Goal: Task Accomplishment & Management: Use online tool/utility

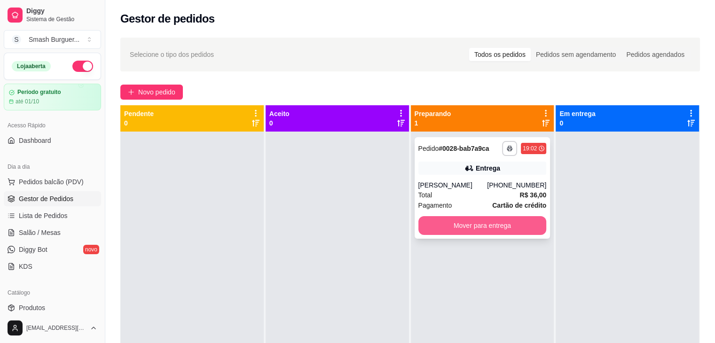
click at [469, 220] on button "Mover para entrega" at bounding box center [482, 225] width 128 height 19
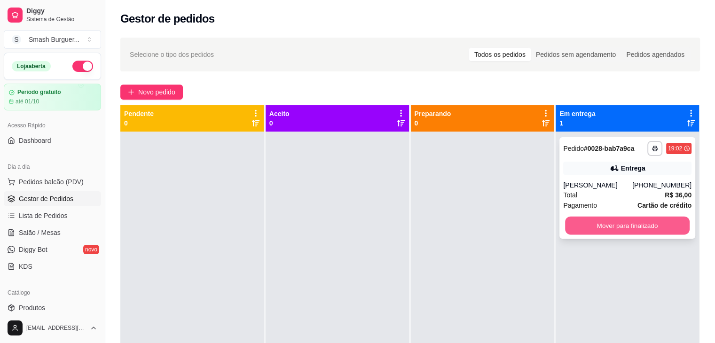
click at [616, 228] on button "Mover para finalizado" at bounding box center [627, 226] width 125 height 18
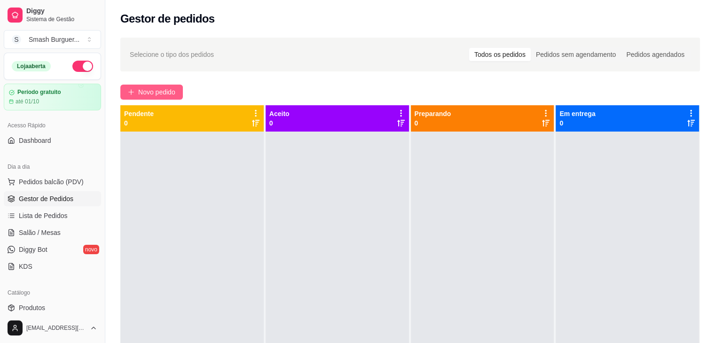
click at [136, 91] on button "Novo pedido" at bounding box center [151, 92] width 63 height 15
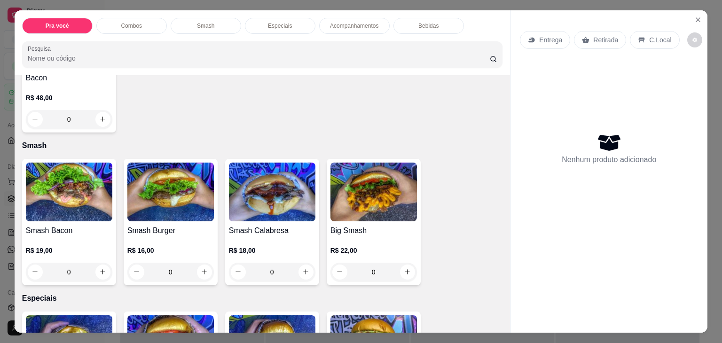
scroll to position [564, 0]
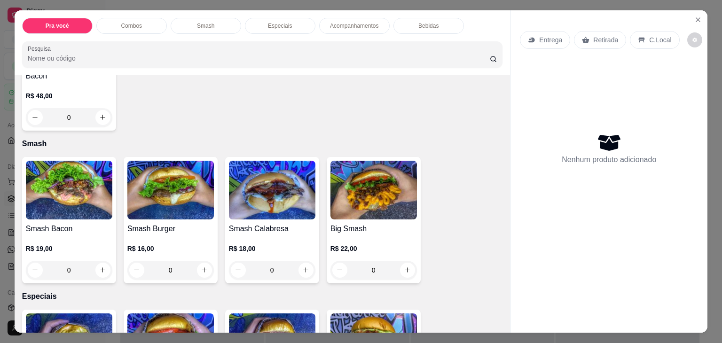
click at [205, 267] on div "0" at bounding box center [170, 270] width 87 height 19
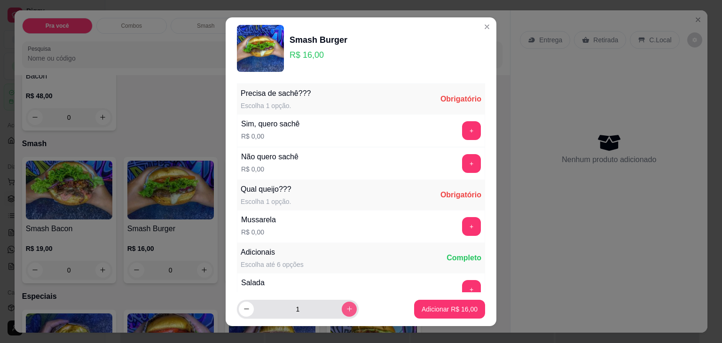
click at [346, 306] on icon "increase-product-quantity" at bounding box center [349, 309] width 7 height 7
type input "2"
click at [463, 136] on button "+" at bounding box center [472, 130] width 18 height 18
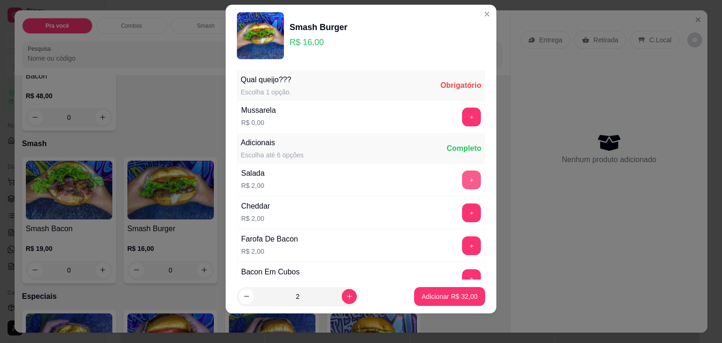
scroll to position [100, 0]
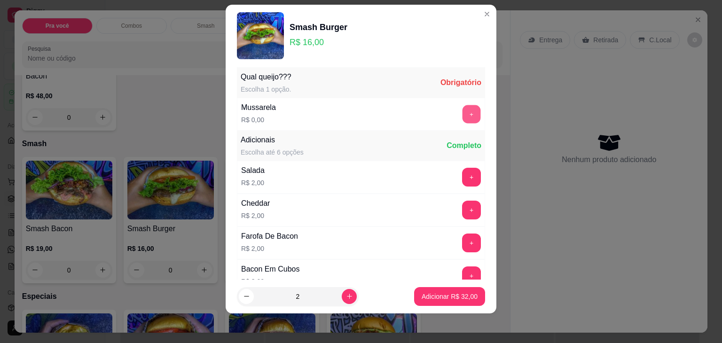
click at [463, 120] on button "+" at bounding box center [472, 114] width 18 height 18
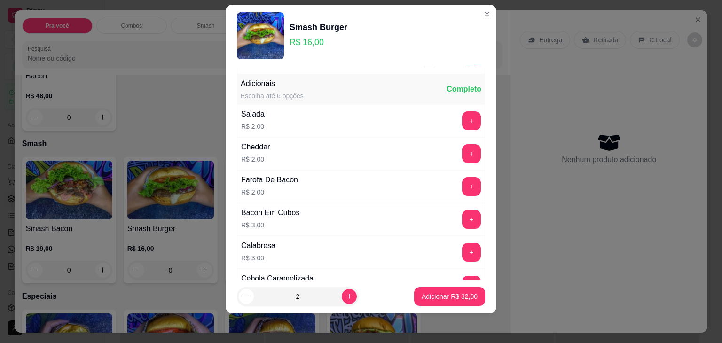
scroll to position [163, 0]
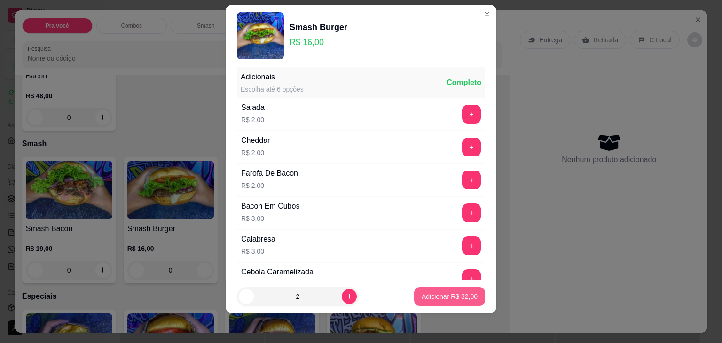
click at [430, 298] on p "Adicionar R$ 32,00" at bounding box center [450, 296] width 56 height 9
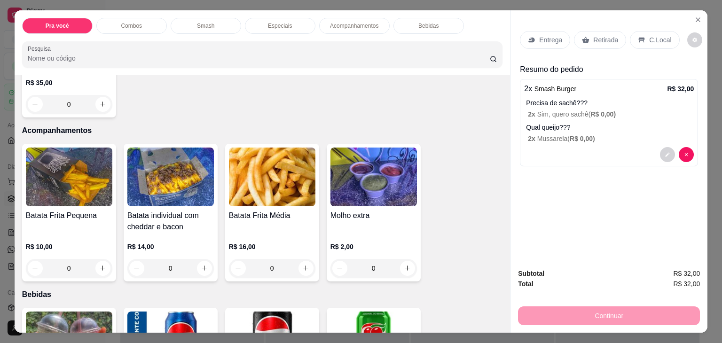
scroll to position [1028, 0]
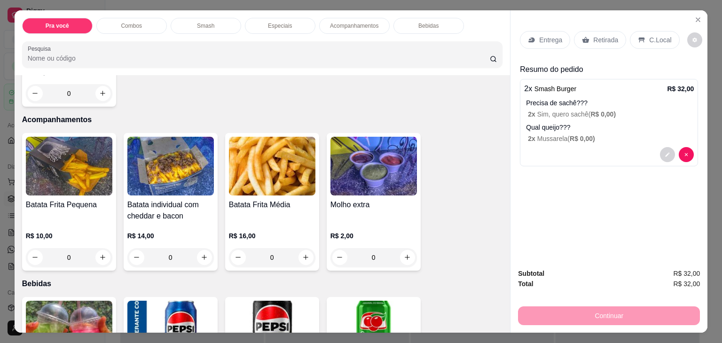
click at [245, 206] on div "Batata Frita Média" at bounding box center [272, 210] width 87 height 23
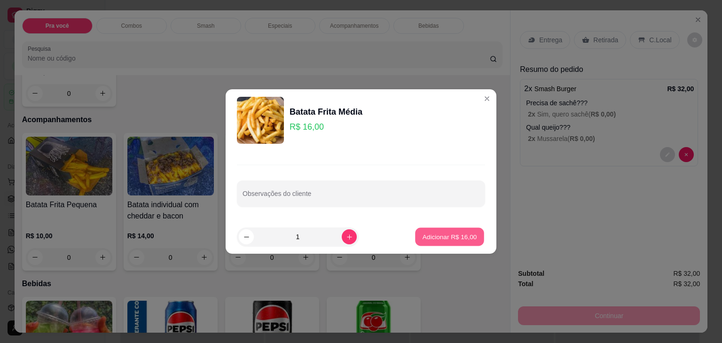
click at [436, 236] on p "Adicionar R$ 16,00" at bounding box center [450, 236] width 55 height 9
type input "1"
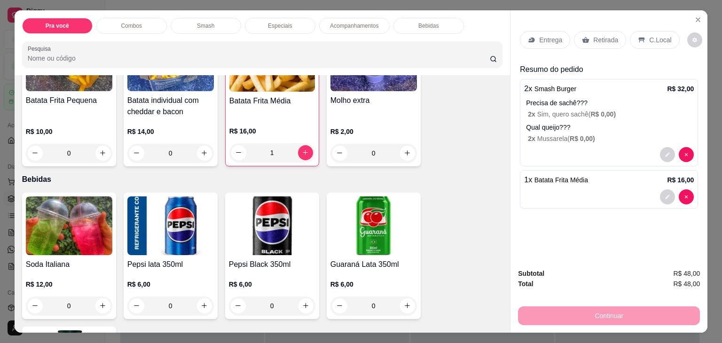
scroll to position [1141, 0]
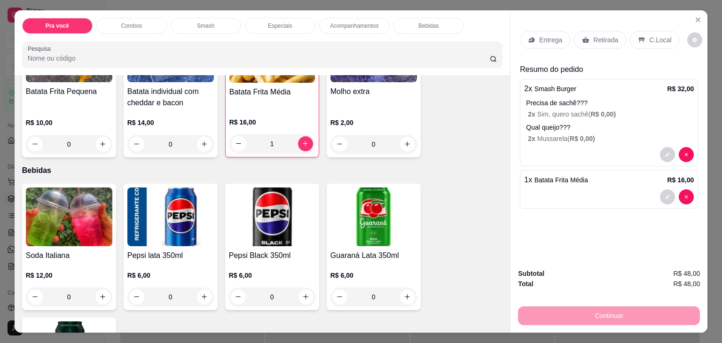
click at [376, 250] on h4 "Guaraná Lata 350ml" at bounding box center [373, 255] width 87 height 11
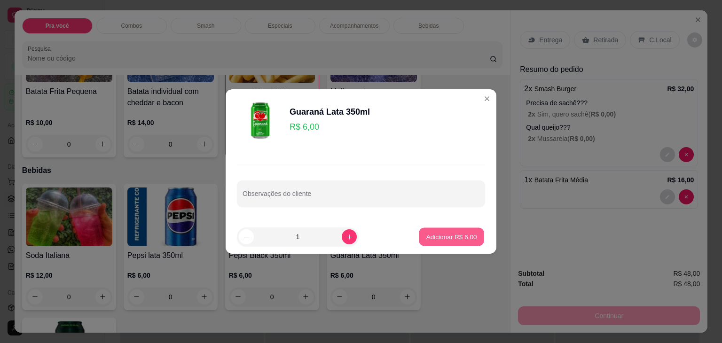
click at [461, 233] on p "Adicionar R$ 6,00" at bounding box center [451, 236] width 51 height 9
type input "1"
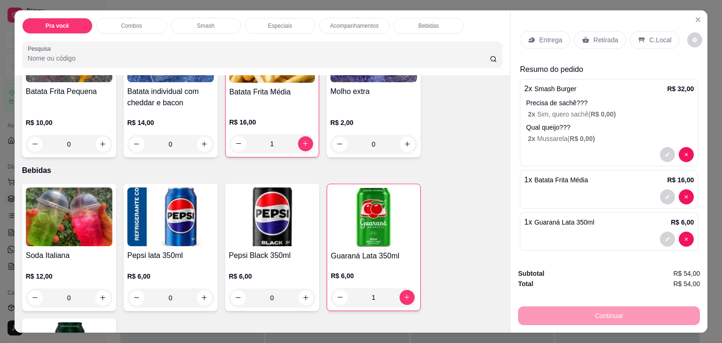
click at [541, 40] on p "Entrega" at bounding box center [550, 39] width 23 height 9
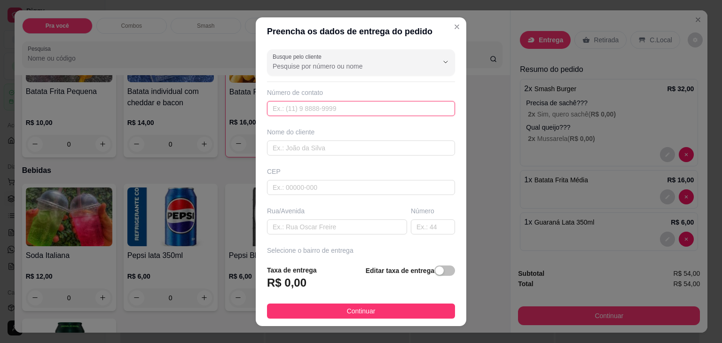
click at [329, 107] on input "text" at bounding box center [361, 108] width 188 height 15
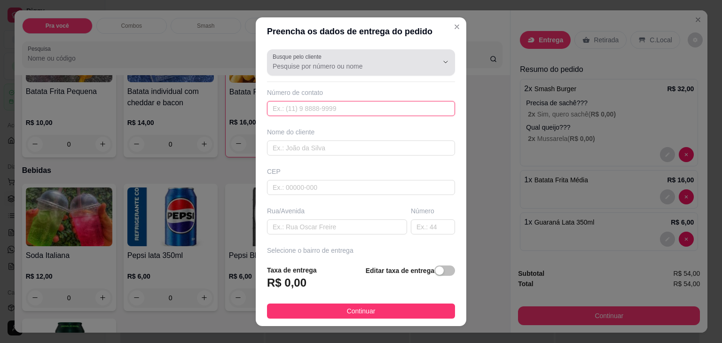
paste input "[PHONE_NUMBER]"
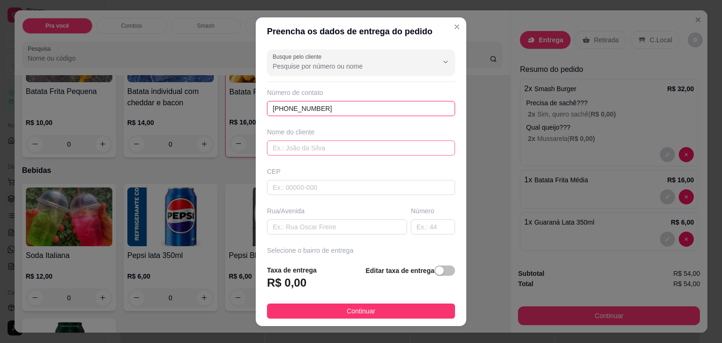
type input "[PHONE_NUMBER]"
click at [314, 147] on input "text" at bounding box center [361, 148] width 188 height 15
type input "Taydro"
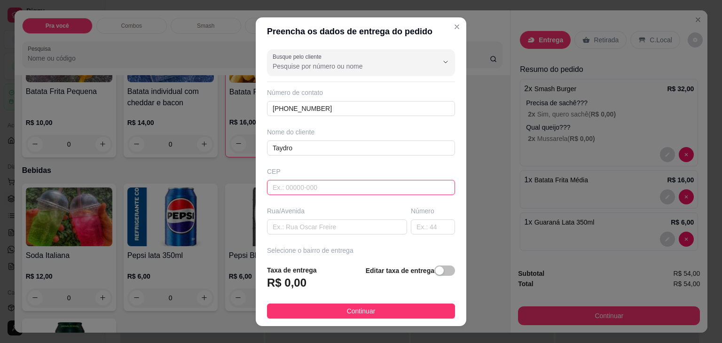
click at [310, 184] on input "text" at bounding box center [361, 187] width 188 height 15
type input "47760000"
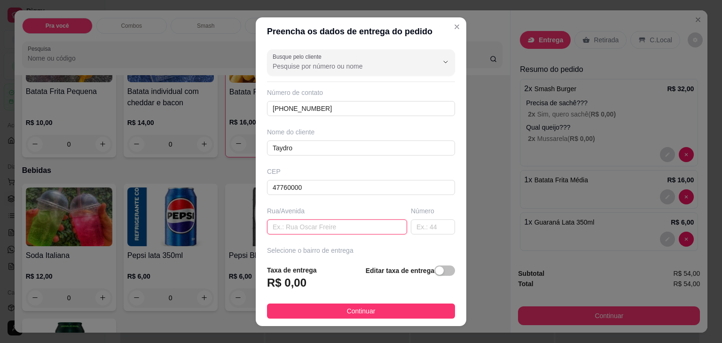
click at [310, 228] on input "text" at bounding box center [337, 227] width 140 height 15
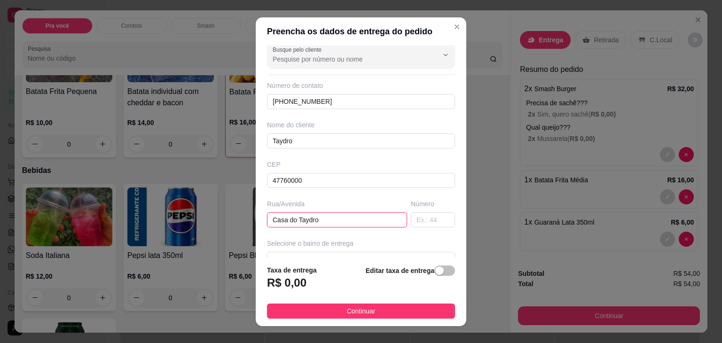
scroll to position [4, 0]
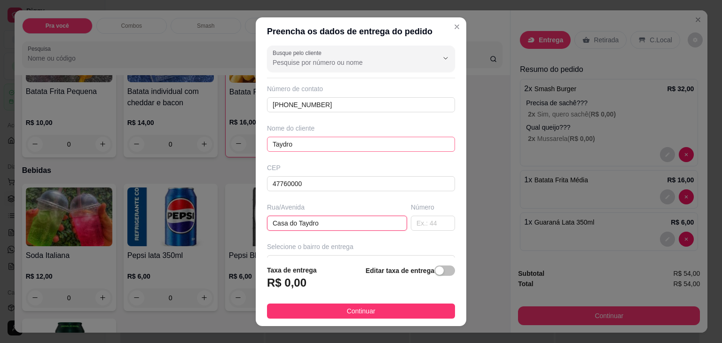
type input "Casa do Taydro"
click at [334, 143] on input "Taydro" at bounding box center [361, 144] width 188 height 15
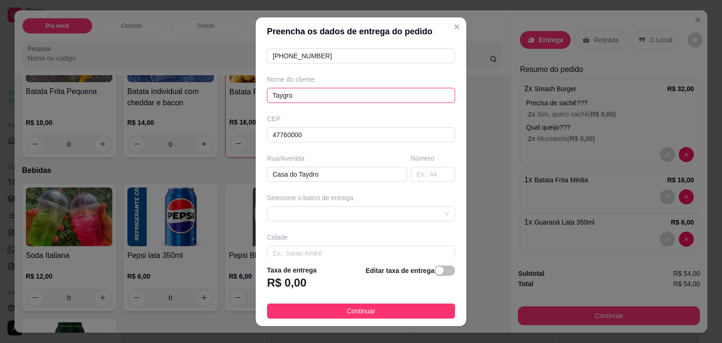
scroll to position [54, 0]
type input "Taygro"
click at [330, 169] on input "Casa do Taydro" at bounding box center [337, 172] width 140 height 15
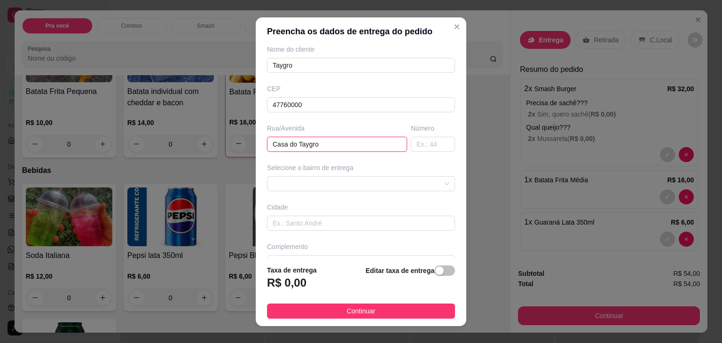
scroll to position [84, 0]
click at [314, 184] on span at bounding box center [361, 183] width 177 height 14
type input "Casa do Taygro"
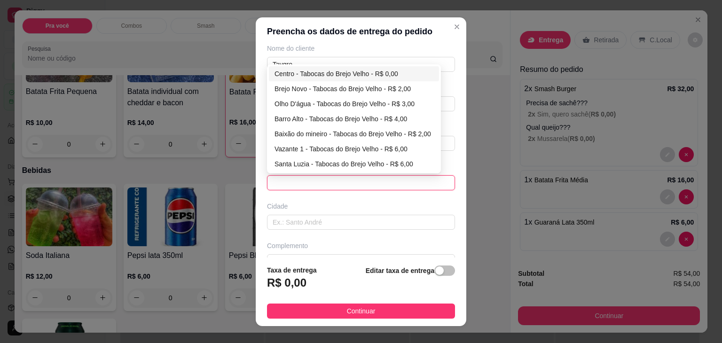
click at [322, 71] on div "Centro - Tabocas do Brejo Velho - R$ 0,00" at bounding box center [354, 74] width 159 height 10
type input "Tabocas do Brejo Velho"
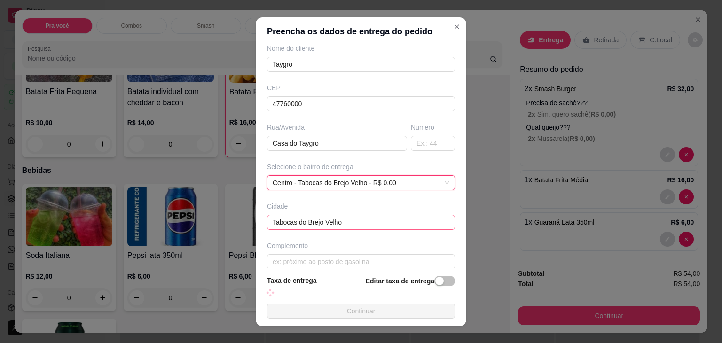
scroll to position [93, 0]
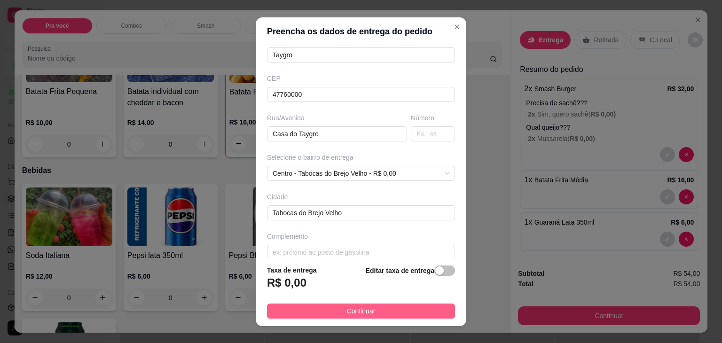
click at [320, 309] on button "Continuar" at bounding box center [361, 311] width 188 height 15
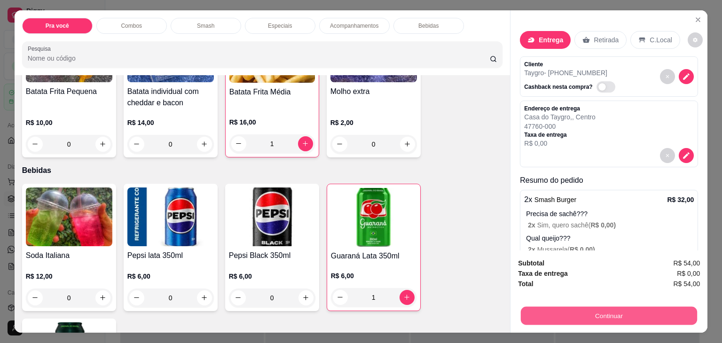
click at [559, 307] on button "Continuar" at bounding box center [609, 316] width 176 height 18
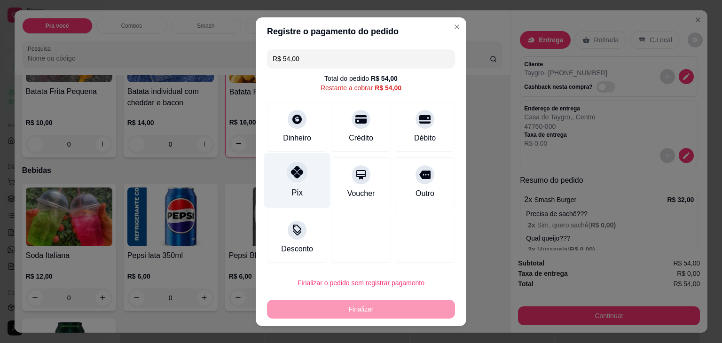
click at [297, 177] on icon at bounding box center [297, 172] width 12 height 12
type input "R$ 0,00"
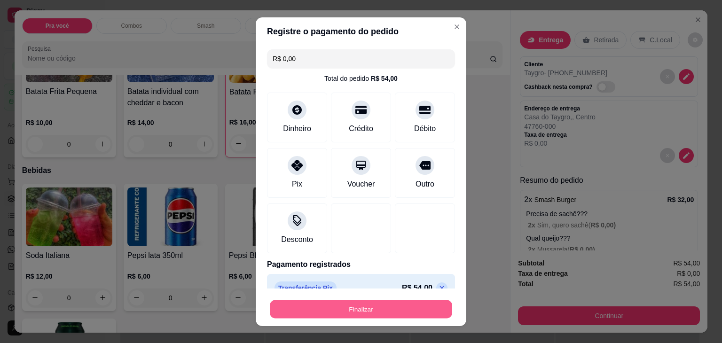
click at [317, 309] on button "Finalizar" at bounding box center [361, 309] width 182 height 18
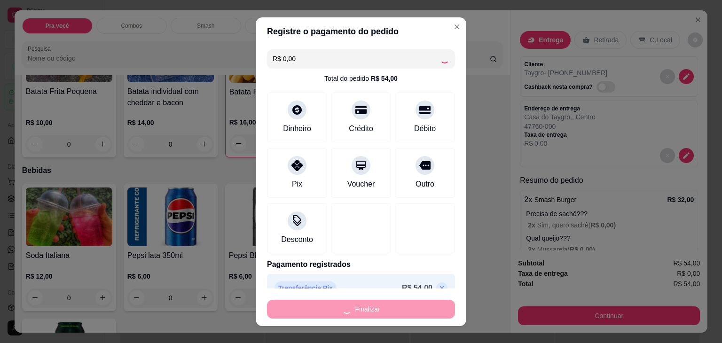
type input "0"
type input "-R$ 54,00"
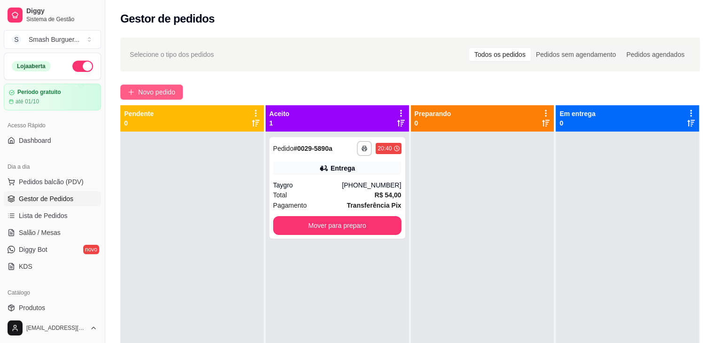
click at [158, 92] on span "Novo pedido" at bounding box center [156, 92] width 37 height 10
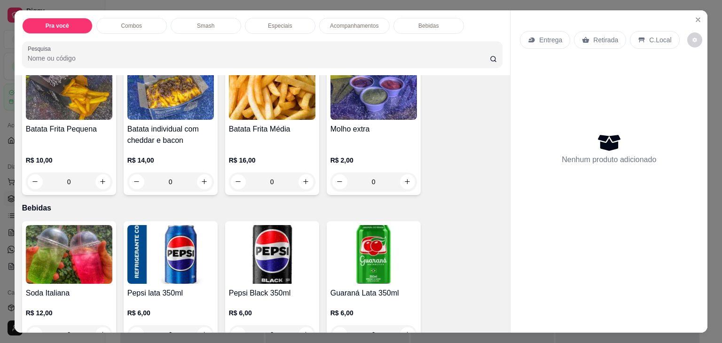
scroll to position [1104, 0]
click at [71, 114] on img at bounding box center [69, 90] width 87 height 59
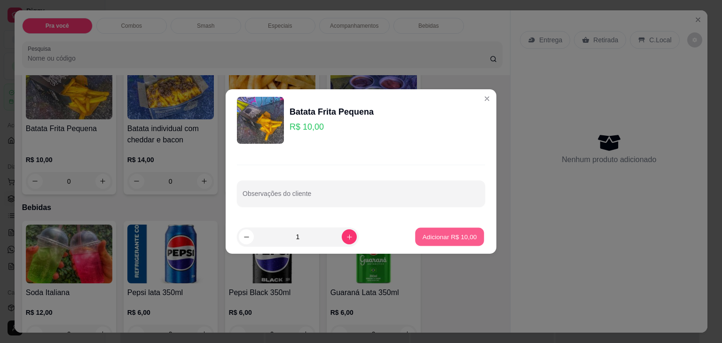
click at [458, 239] on p "Adicionar R$ 10,00" at bounding box center [450, 236] width 55 height 9
type input "1"
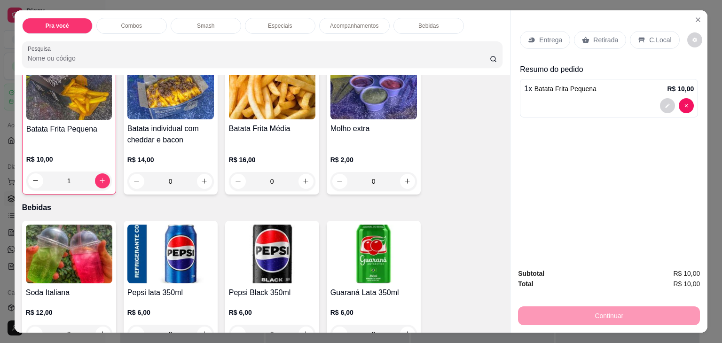
click at [604, 40] on p "Retirada" at bounding box center [605, 39] width 25 height 9
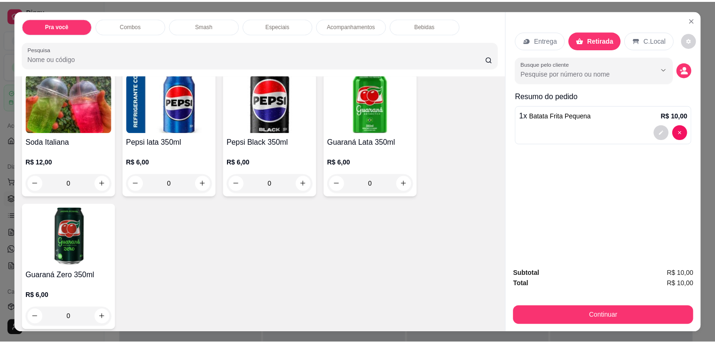
scroll to position [1259, 0]
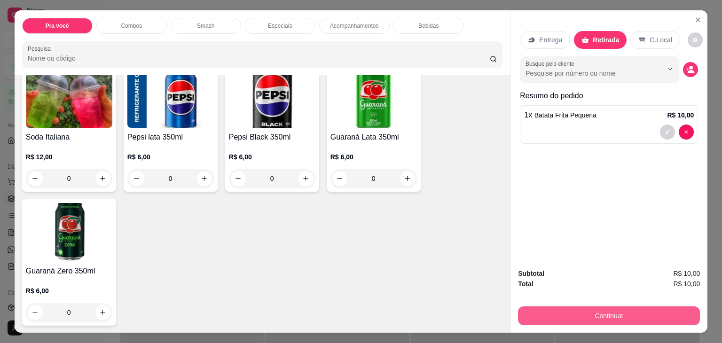
click at [543, 309] on button "Continuar" at bounding box center [609, 316] width 182 height 19
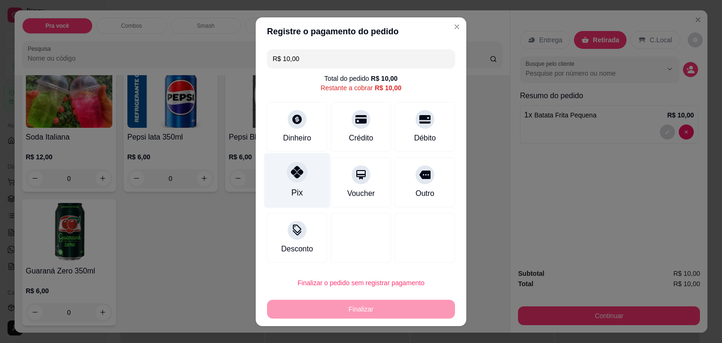
click at [287, 172] on div at bounding box center [297, 172] width 21 height 21
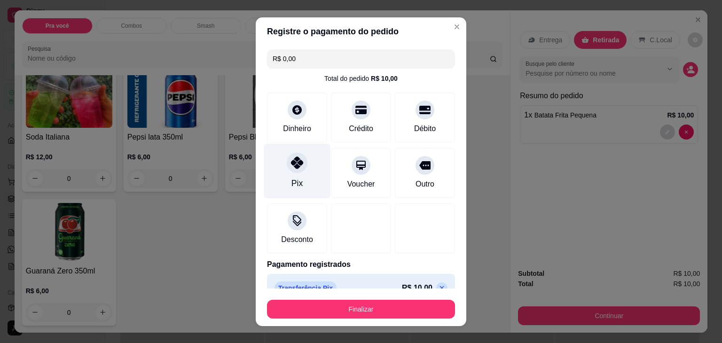
type input "R$ 0,00"
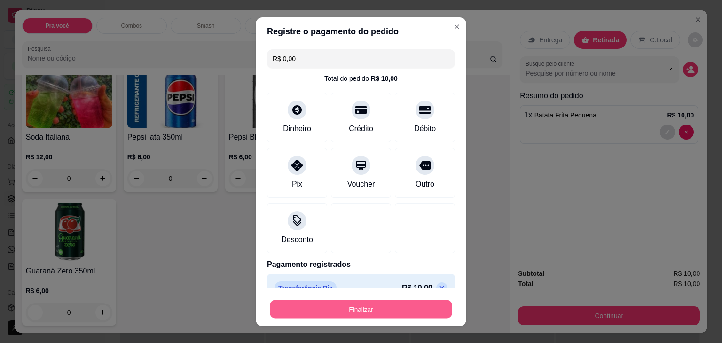
click at [334, 307] on button "Finalizar" at bounding box center [361, 309] width 182 height 18
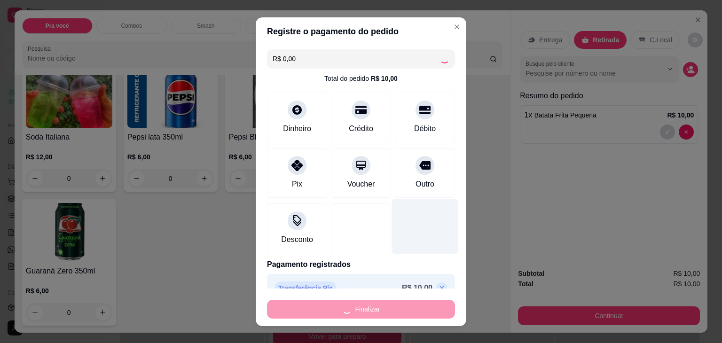
type input "0"
type input "-R$ 10,00"
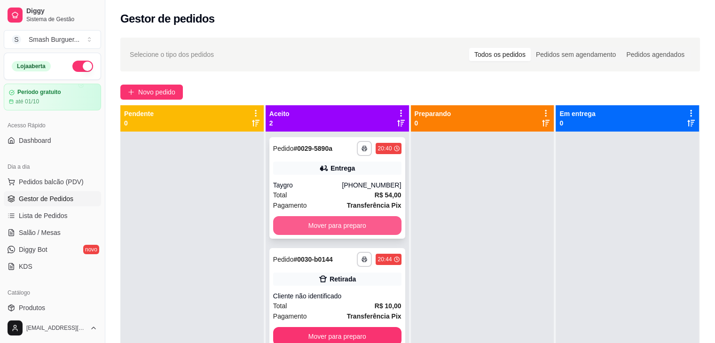
click at [318, 227] on button "Mover para preparo" at bounding box center [337, 225] width 128 height 19
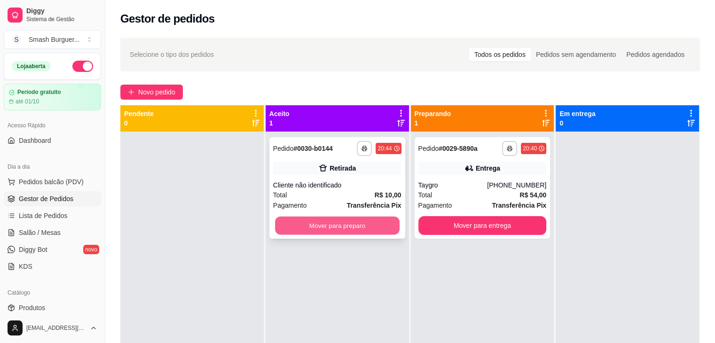
click at [372, 227] on button "Mover para preparo" at bounding box center [337, 226] width 125 height 18
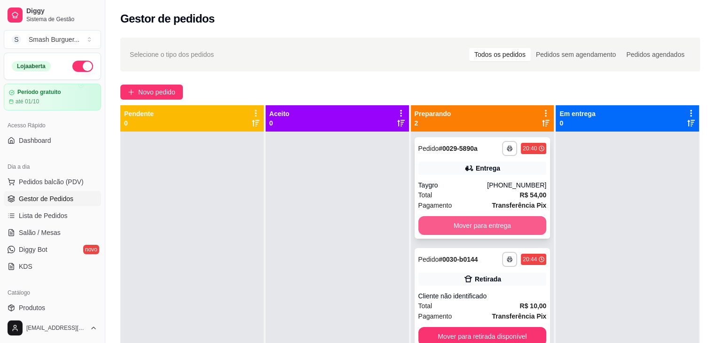
click at [480, 227] on button "Mover para entrega" at bounding box center [482, 225] width 128 height 19
